Goal: Task Accomplishment & Management: Complete application form

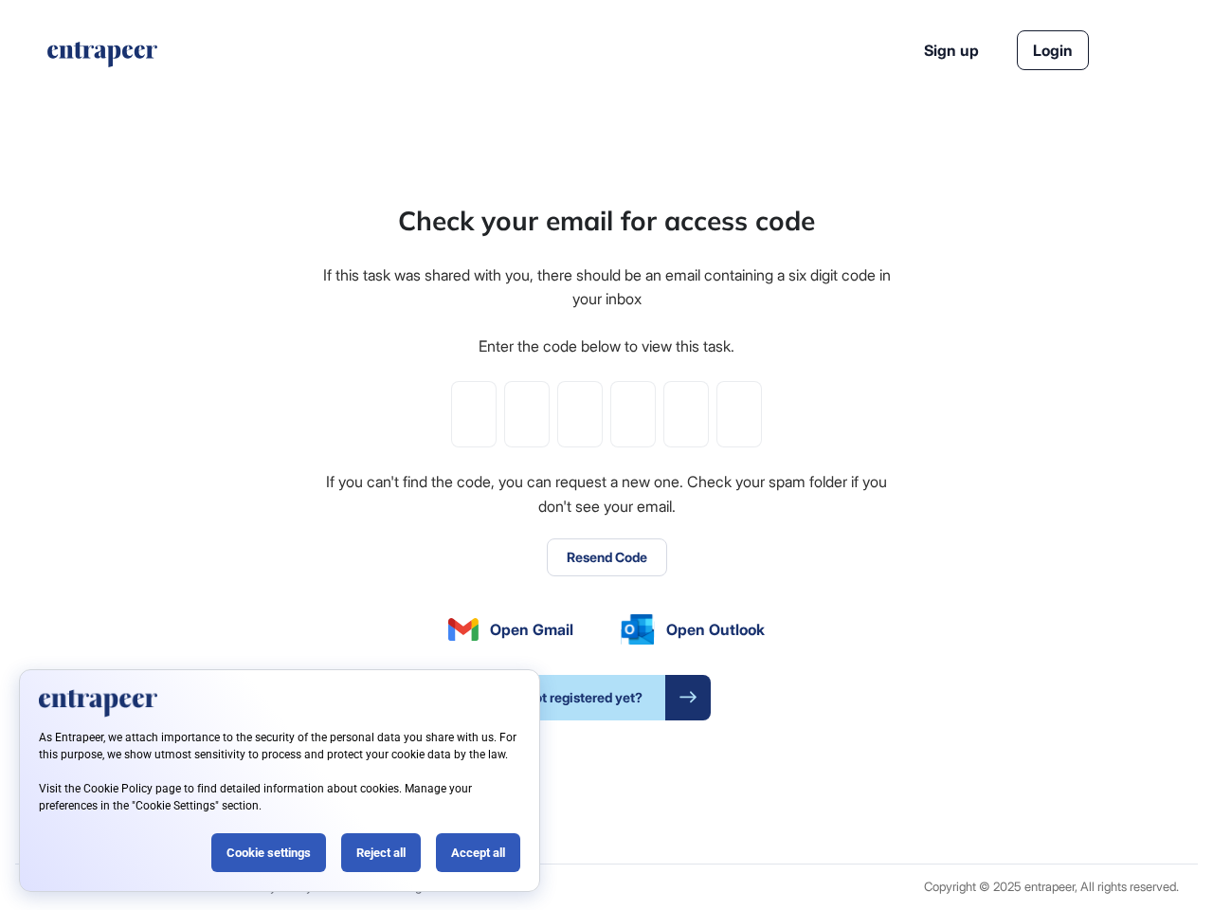
click at [607, 455] on div "Check your email for access code If this task was shared with you, there should…" at bounding box center [606, 460] width 572 height 519
click at [474, 414] on input "tel" at bounding box center [473, 414] width 45 height 66
click at [527, 414] on input "tel" at bounding box center [526, 414] width 45 height 66
click at [580, 414] on input "tel" at bounding box center [579, 414] width 45 height 66
click at [633, 414] on input "tel" at bounding box center [632, 414] width 45 height 66
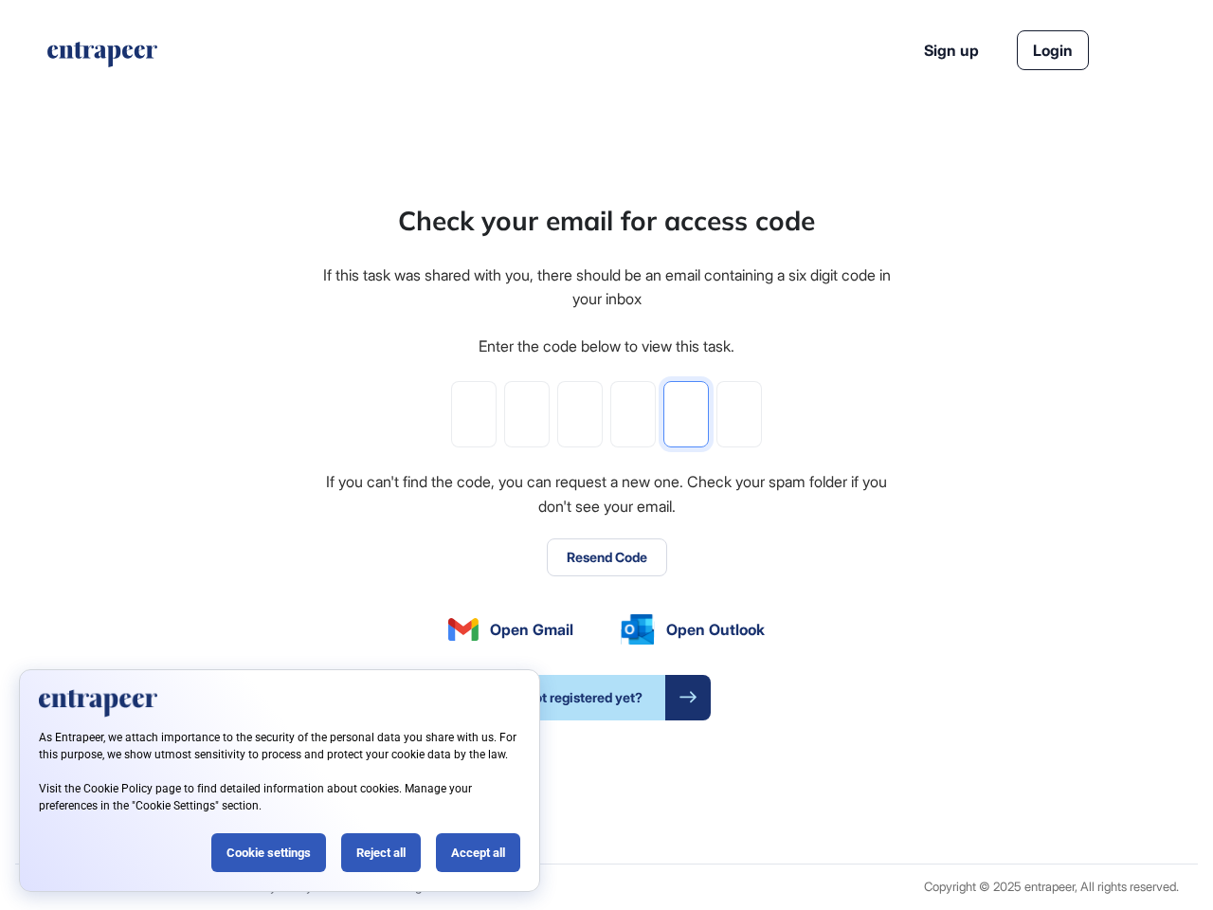
click at [686, 414] on input "tel" at bounding box center [685, 414] width 45 height 66
click at [739, 414] on input "tel" at bounding box center [739, 414] width 45 height 66
click at [607, 557] on button "Resend Code" at bounding box center [607, 557] width 120 height 38
